Goal: Find contact information: Find contact information

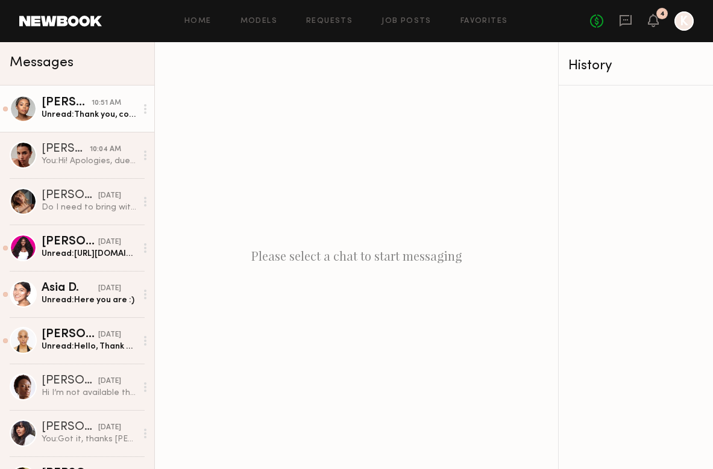
click at [93, 117] on div "Unread: Thank you, confirmed! My number is [PHONE_NUMBER]" at bounding box center [89, 114] width 95 height 11
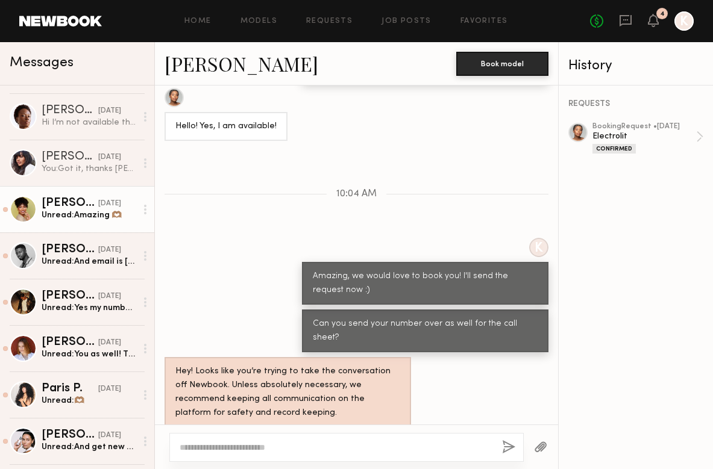
scroll to position [272, 0]
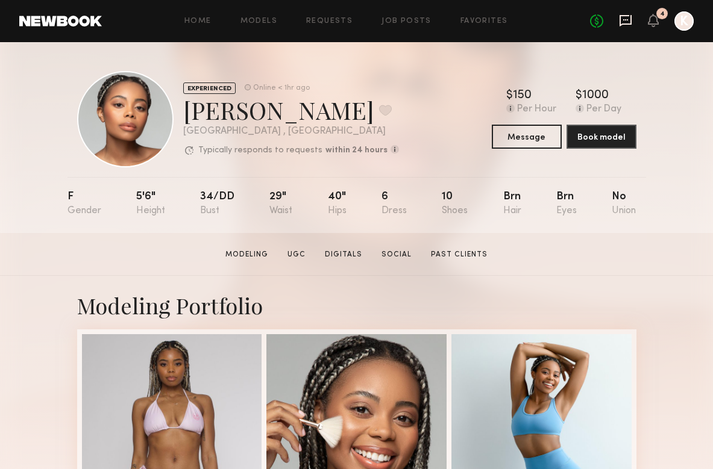
click at [627, 17] on icon at bounding box center [625, 20] width 13 height 13
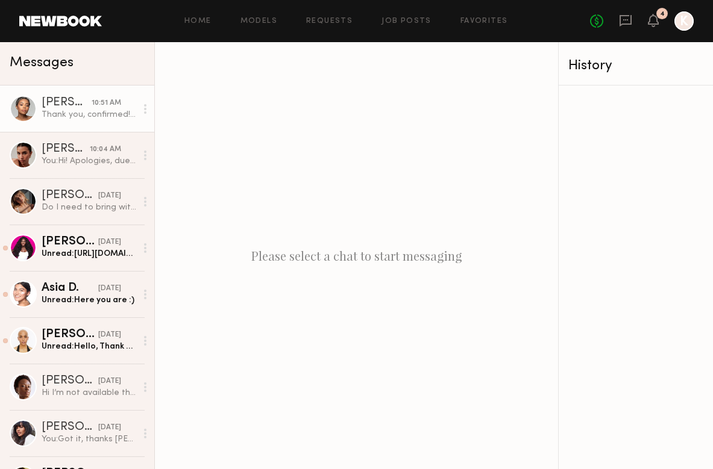
click at [107, 113] on div "Thank you, confirmed! My number is [PHONE_NUMBER]" at bounding box center [89, 114] width 95 height 11
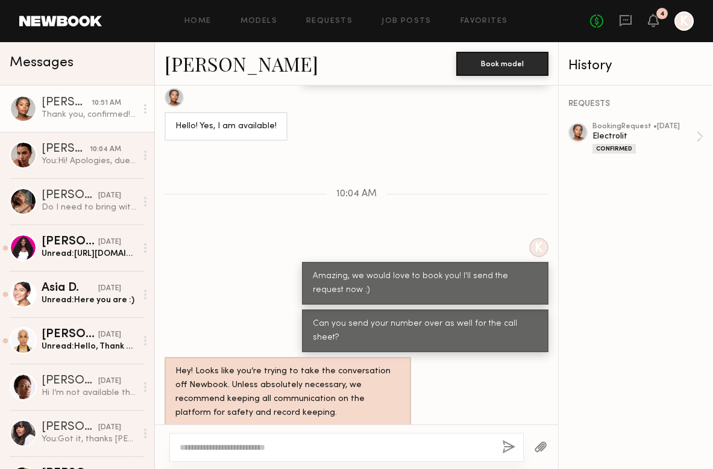
drag, startPoint x: 375, startPoint y: 402, endPoint x: 316, endPoint y: 401, distance: 58.5
click at [316, 432] on div "Thank you, confirmed! My number is [PHONE_NUMBER]" at bounding box center [286, 446] width 245 height 29
copy div "[PHONE_NUMBER]"
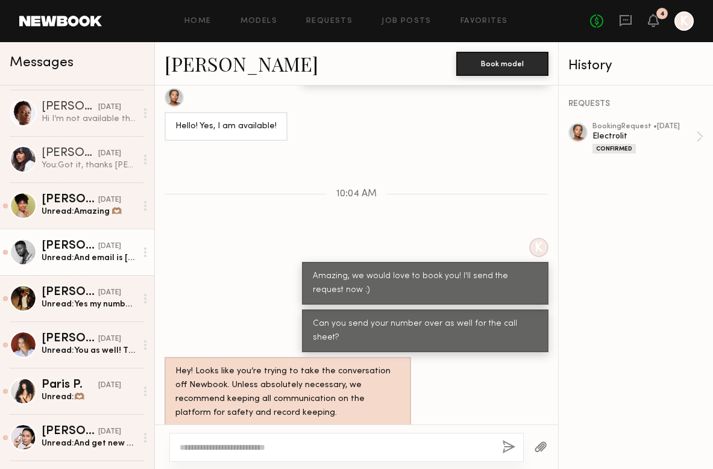
scroll to position [278, 0]
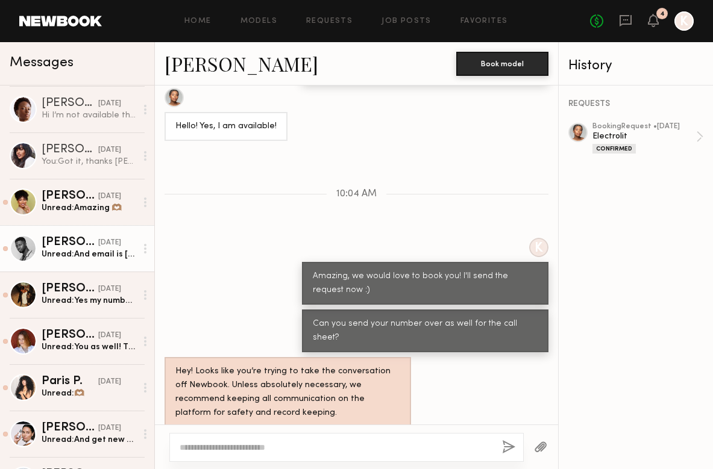
click at [100, 258] on div "Unread: And email is [EMAIL_ADDRESS][DOMAIN_NAME]" at bounding box center [89, 254] width 95 height 11
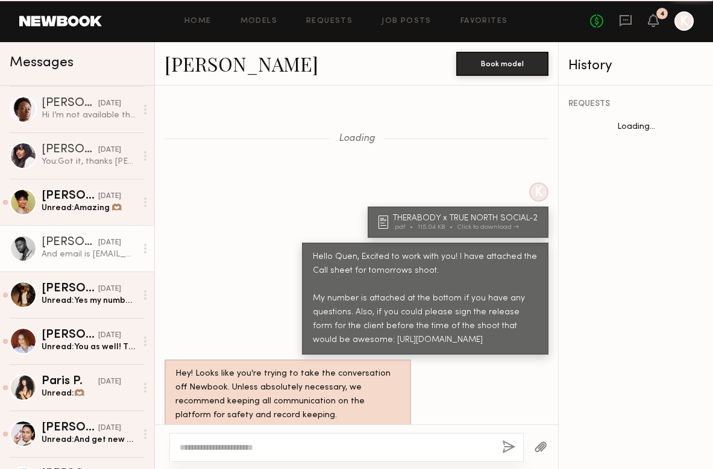
scroll to position [748, 0]
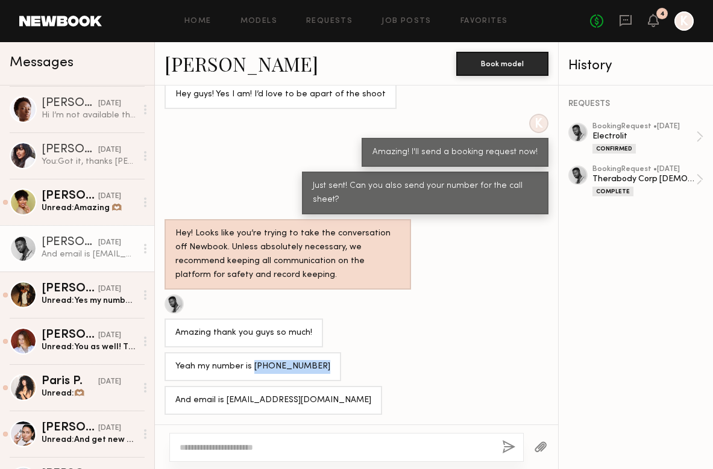
drag, startPoint x: 304, startPoint y: 367, endPoint x: 251, endPoint y: 368, distance: 52.4
click at [251, 368] on div "Yeah my number is (760) 458-8356" at bounding box center [252, 366] width 177 height 29
copy div "(760) 458-8356"
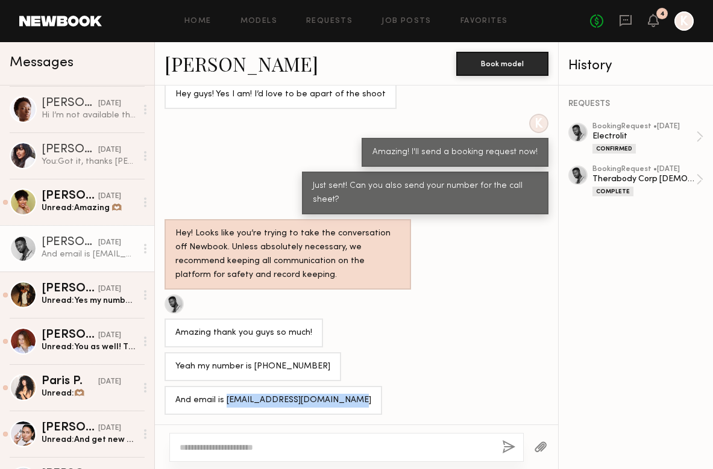
drag, startPoint x: 352, startPoint y: 403, endPoint x: 225, endPoint y: 402, distance: 127.1
click at [225, 402] on div "And email is [EMAIL_ADDRESS][DOMAIN_NAME]" at bounding box center [273, 400] width 218 height 29
copy div "quenmeadowstalent@gmail.com"
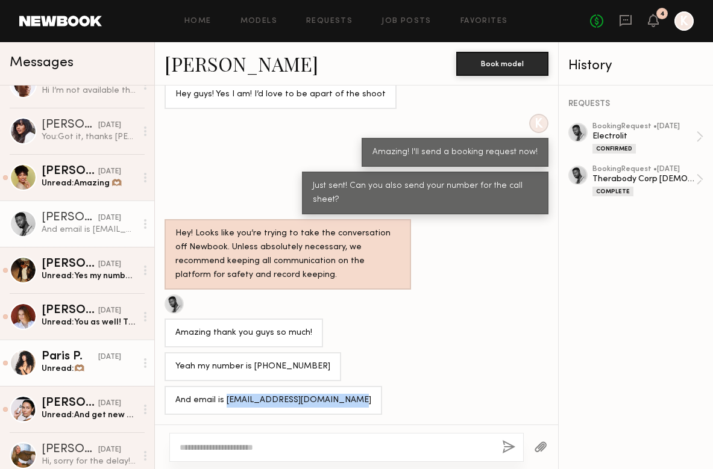
scroll to position [311, 0]
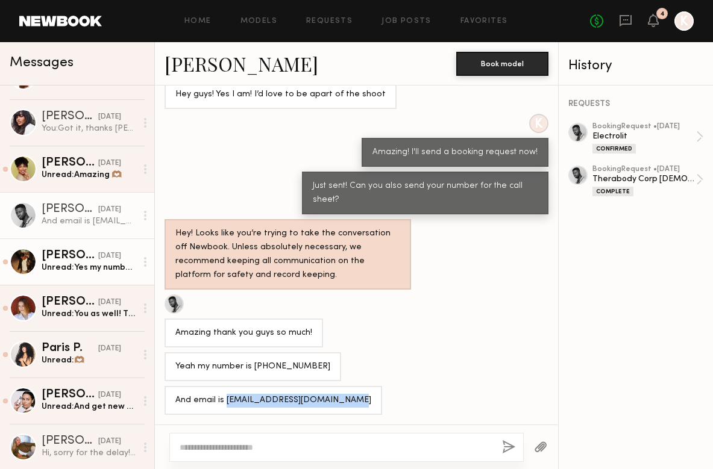
click at [87, 271] on div "Unread: Yes my number is 213-294-1567" at bounding box center [89, 267] width 95 height 11
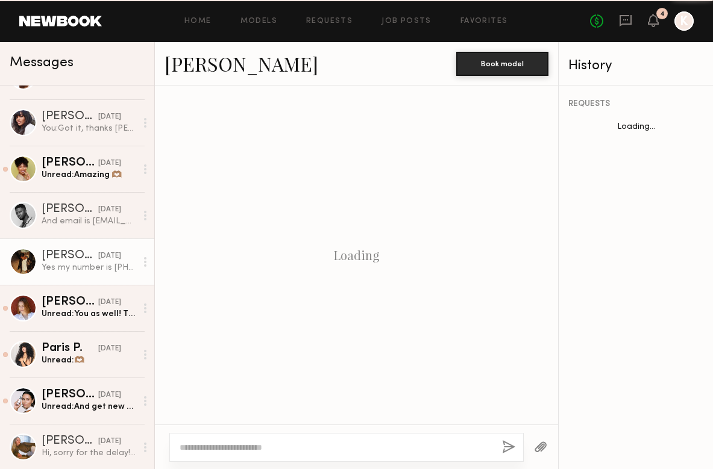
scroll to position [613, 0]
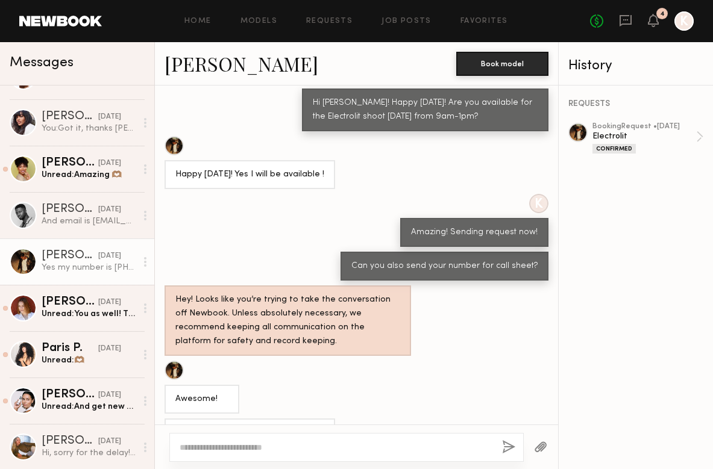
drag, startPoint x: 272, startPoint y: 401, endPoint x: 245, endPoint y: 403, distance: 27.2
click at [245, 419] on div "Yes my number is [PHONE_NUMBER]" at bounding box center [249, 433] width 171 height 29
copy div "213-294-1567"
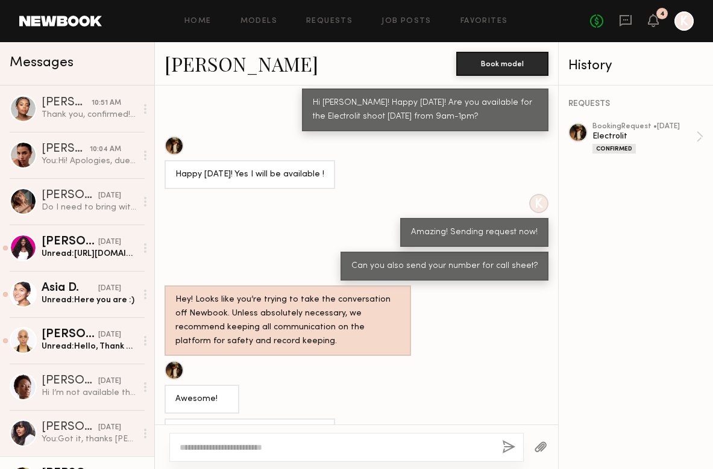
scroll to position [0, 0]
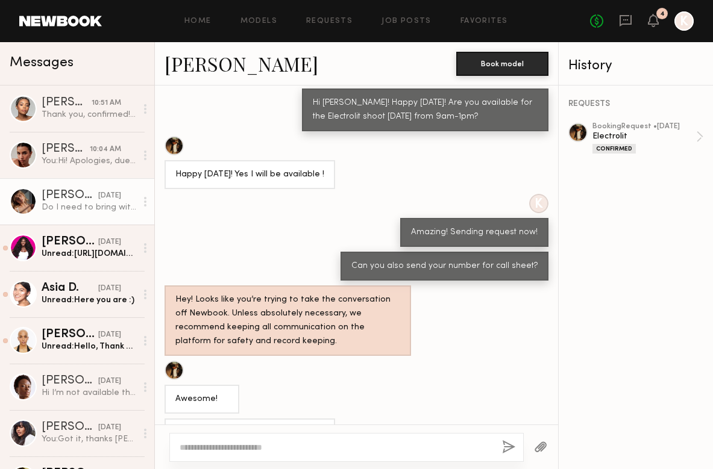
click at [98, 196] on div "[DATE]" at bounding box center [109, 195] width 23 height 11
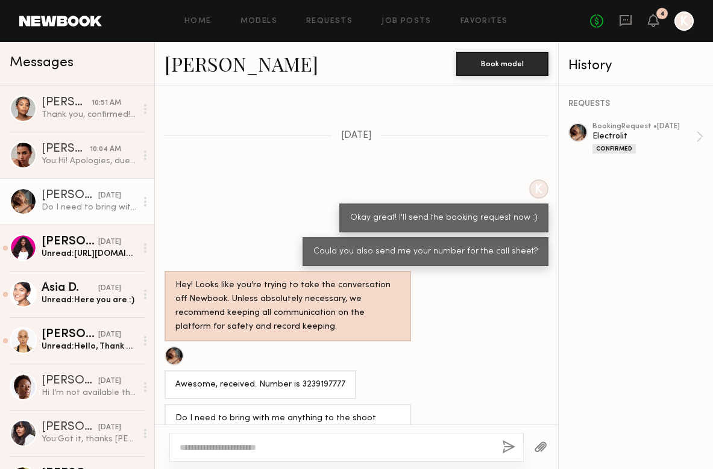
scroll to position [718, 0]
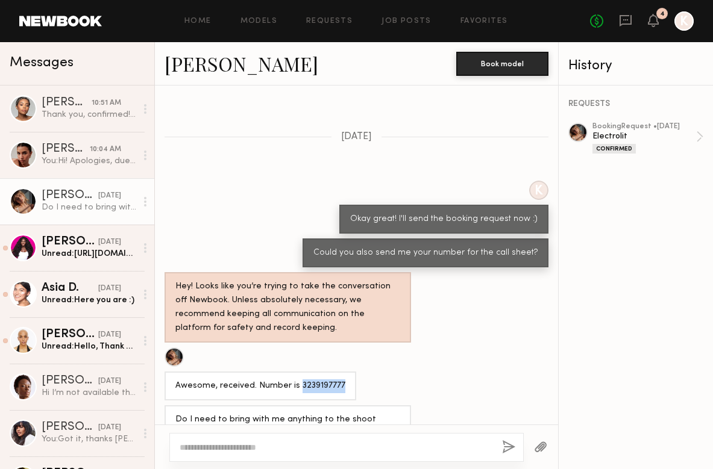
drag, startPoint x: 338, startPoint y: 354, endPoint x: 296, endPoint y: 354, distance: 42.2
click at [296, 372] on div "Awesome, received. Number is 3239197777" at bounding box center [260, 386] width 192 height 29
copy div "3239197777"
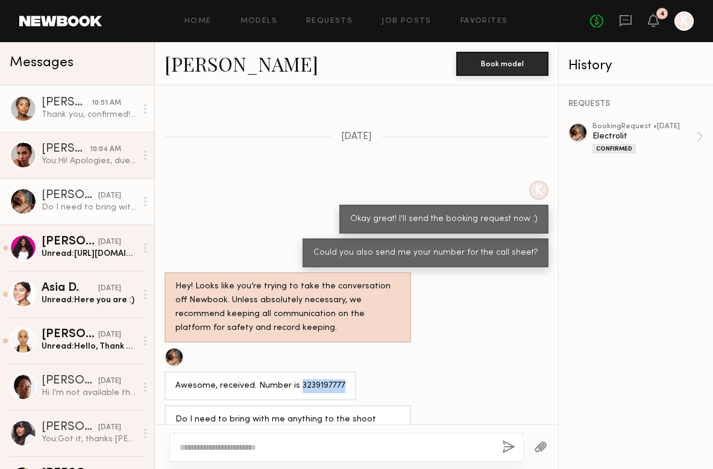
click at [76, 111] on div "Thank you, confirmed! My number is [PHONE_NUMBER]" at bounding box center [89, 114] width 95 height 11
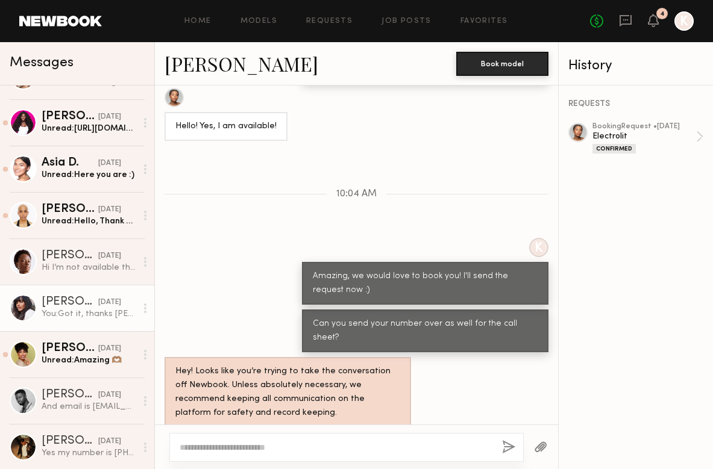
scroll to position [140, 0]
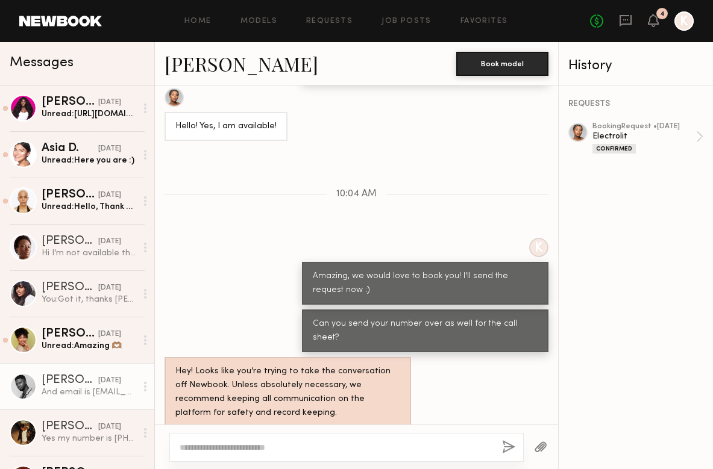
click at [74, 387] on div "And email is [EMAIL_ADDRESS][DOMAIN_NAME]" at bounding box center [89, 392] width 95 height 11
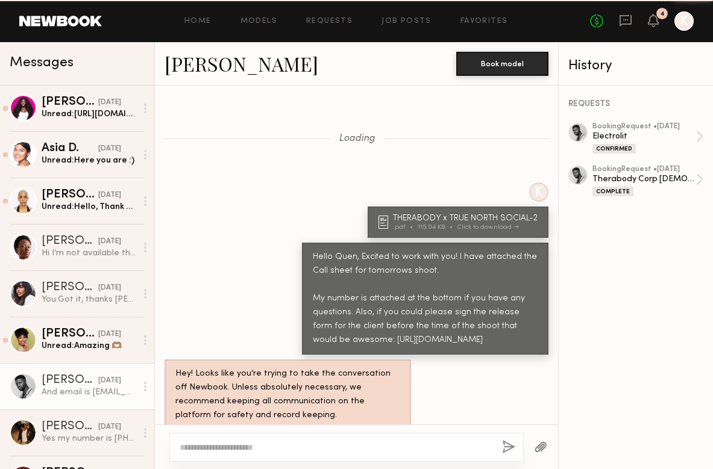
scroll to position [748, 0]
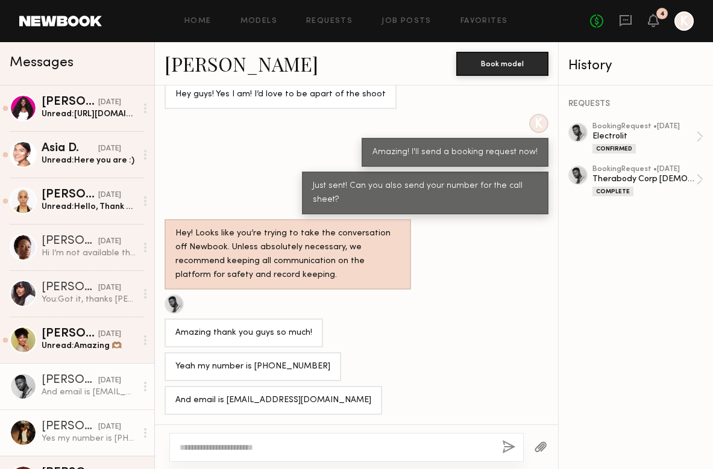
click at [70, 430] on div "[PERSON_NAME]" at bounding box center [70, 427] width 57 height 12
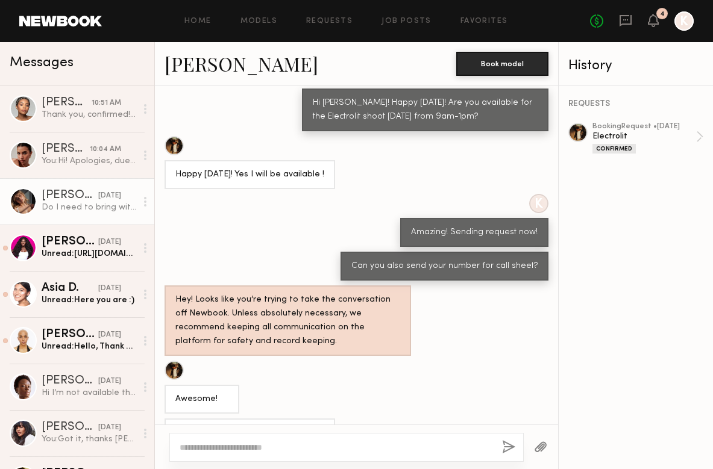
click at [102, 199] on div "[DATE]" at bounding box center [109, 195] width 23 height 11
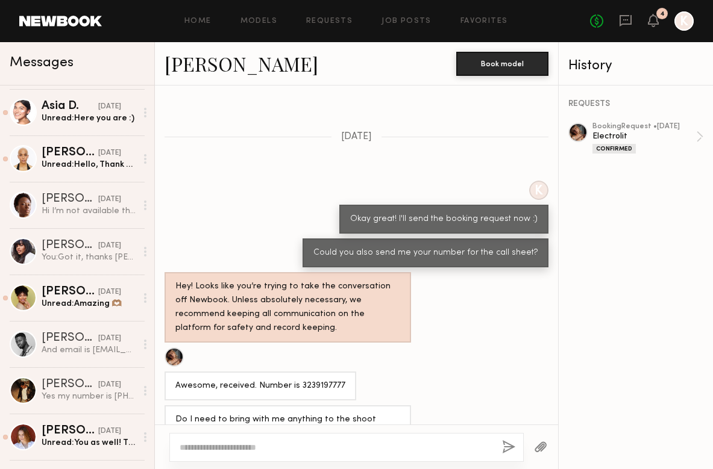
scroll to position [186, 0]
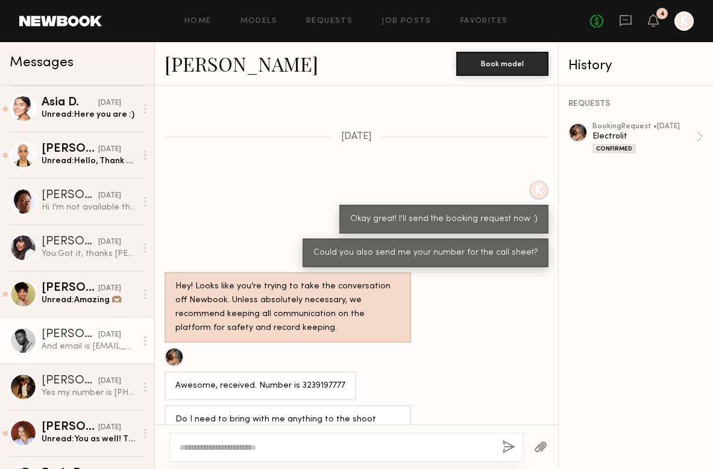
click at [75, 335] on div "[PERSON_NAME]" at bounding box center [70, 335] width 57 height 12
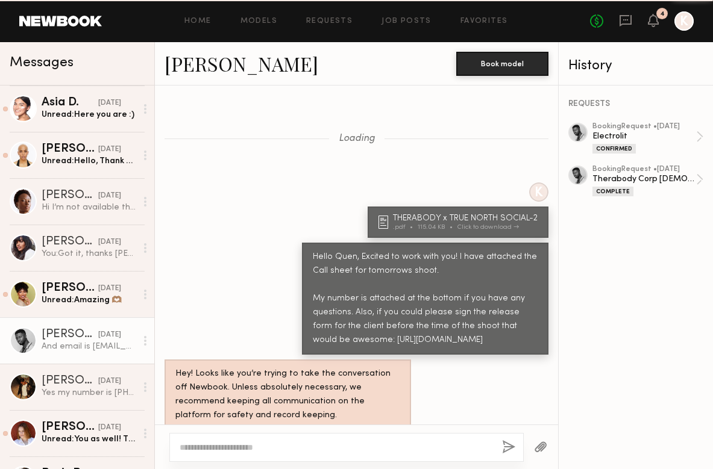
scroll to position [748, 0]
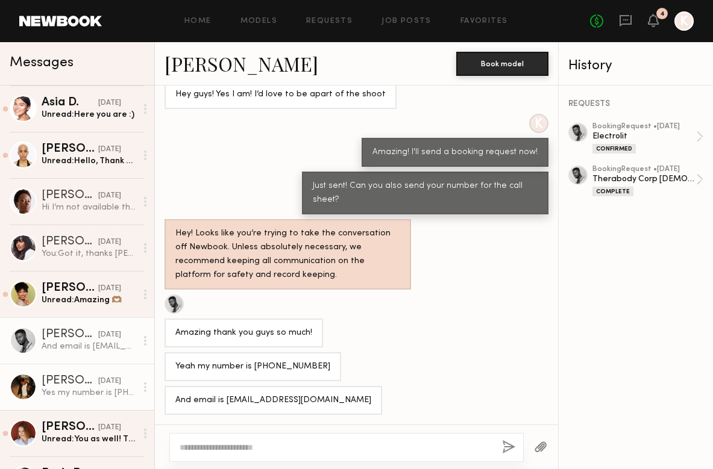
click at [71, 374] on link "Ernesto M. 09/12/2025 Yes my number is 213-294-1567" at bounding box center [77, 387] width 154 height 46
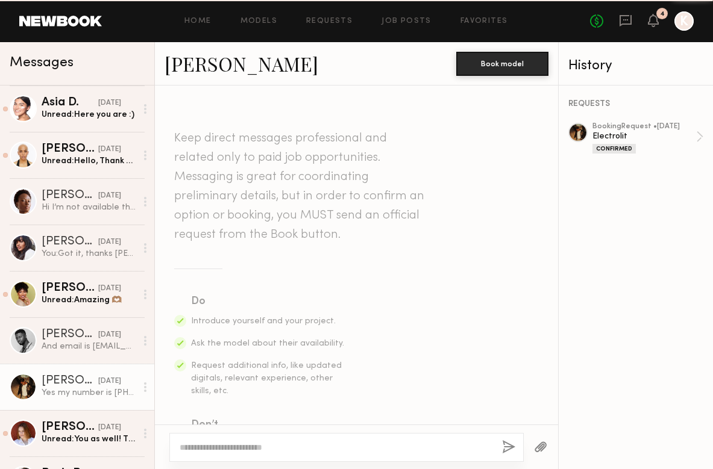
scroll to position [613, 0]
